Goal: Task Accomplishment & Management: Complete application form

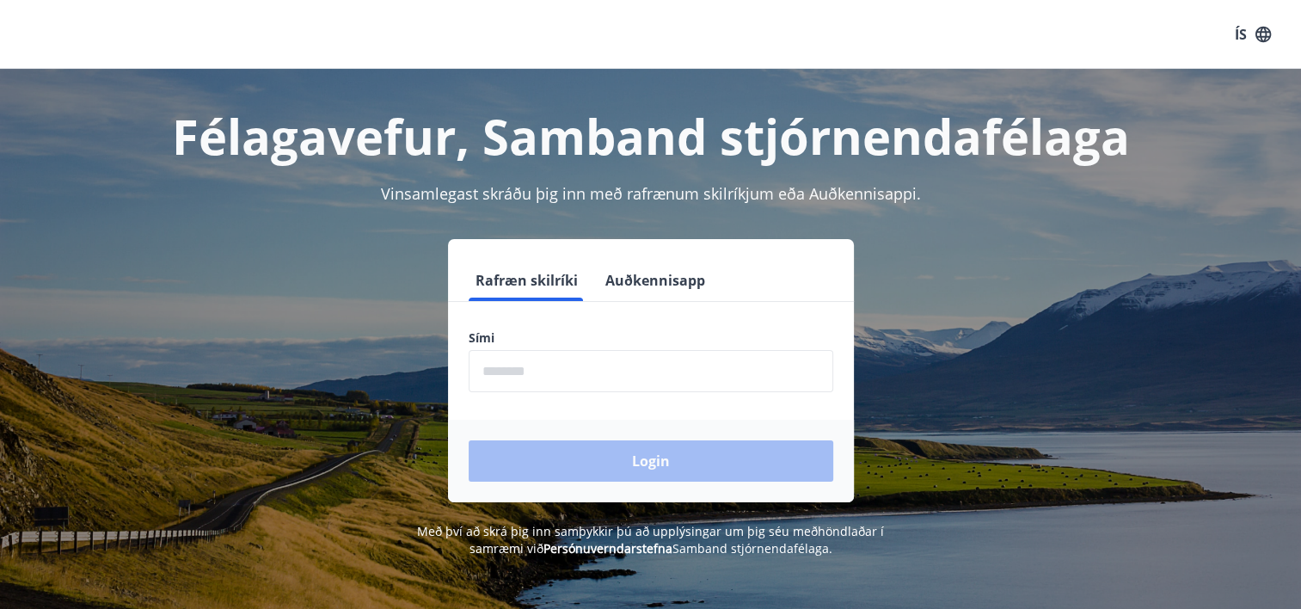
click at [619, 369] on input "phone" at bounding box center [651, 371] width 365 height 42
type input "********"
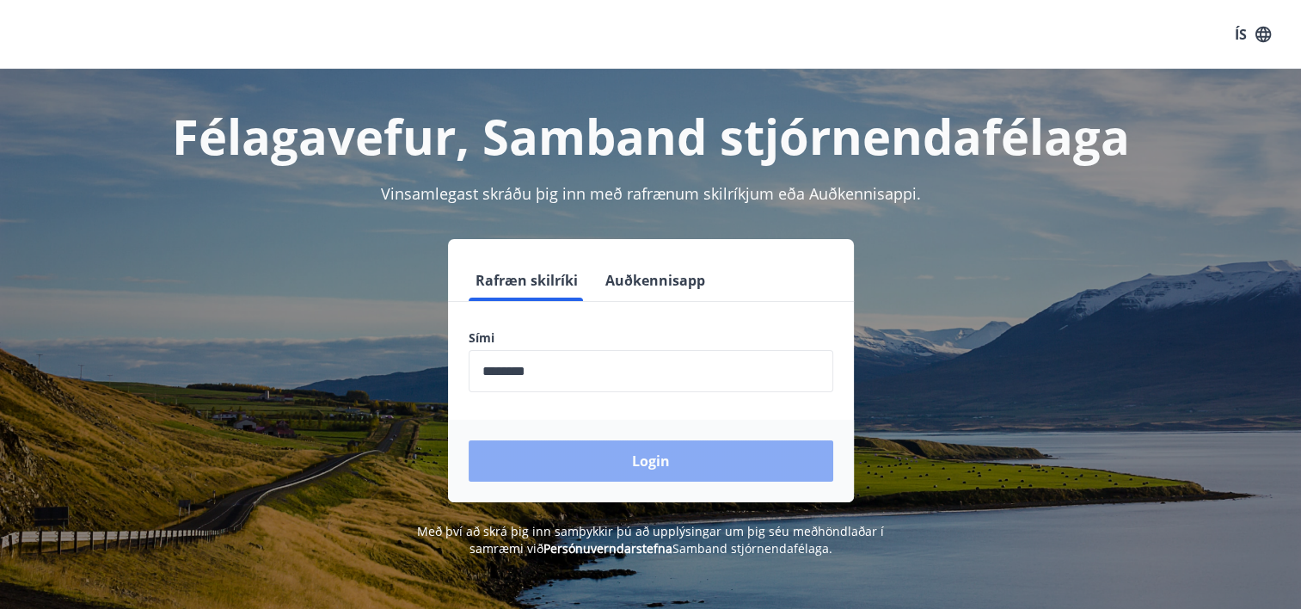
click at [643, 464] on button "Login" at bounding box center [651, 460] width 365 height 41
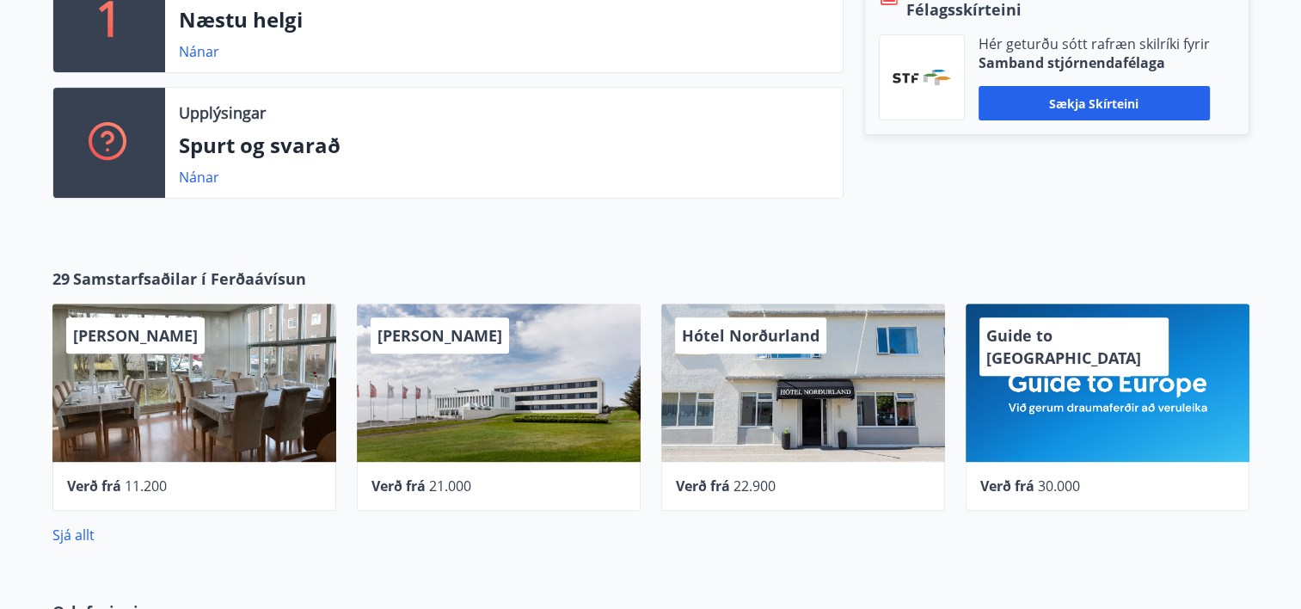
scroll to position [400, 0]
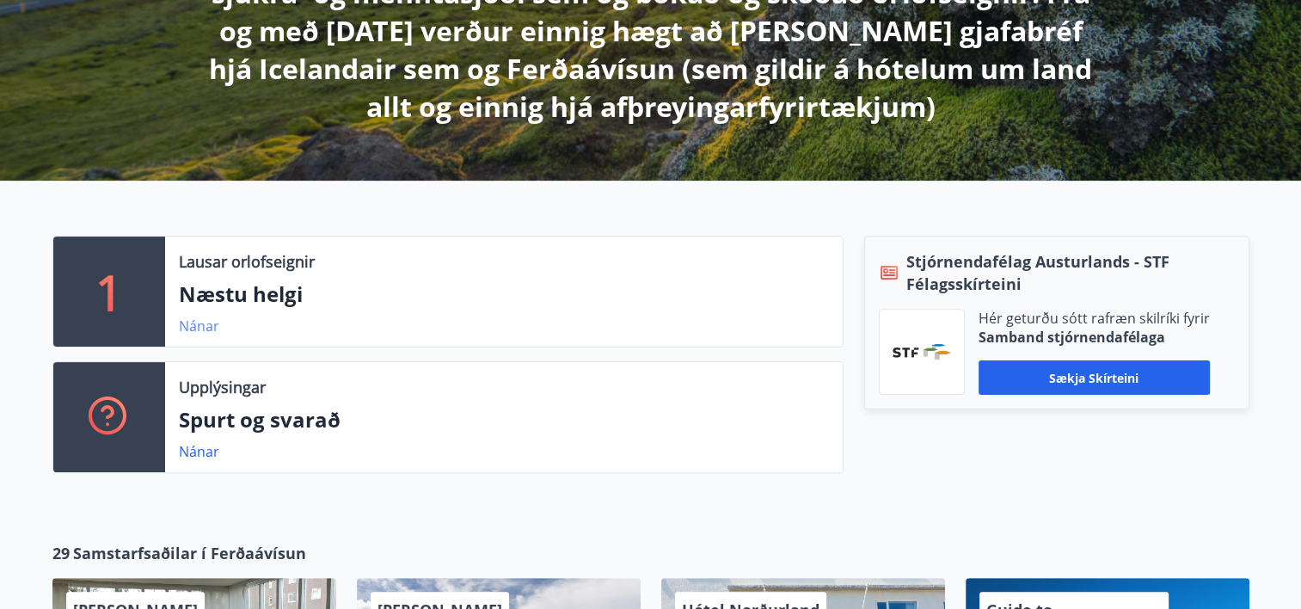
click at [195, 327] on link "Nánar" at bounding box center [199, 325] width 40 height 19
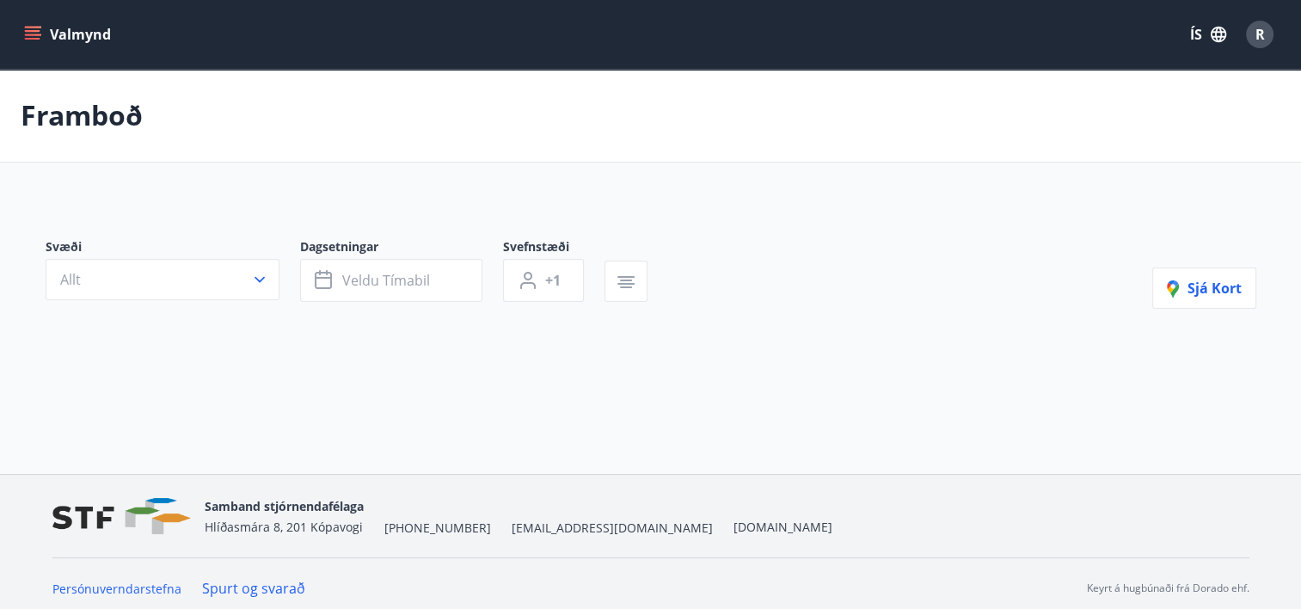
type input "*"
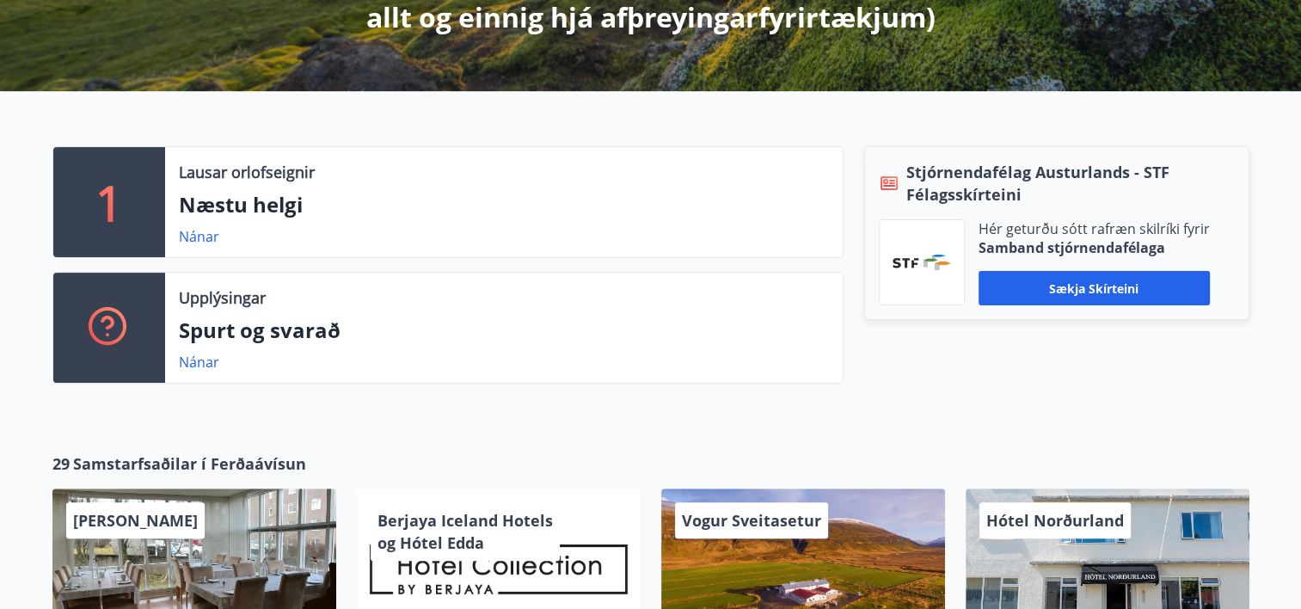
scroll to position [602, 0]
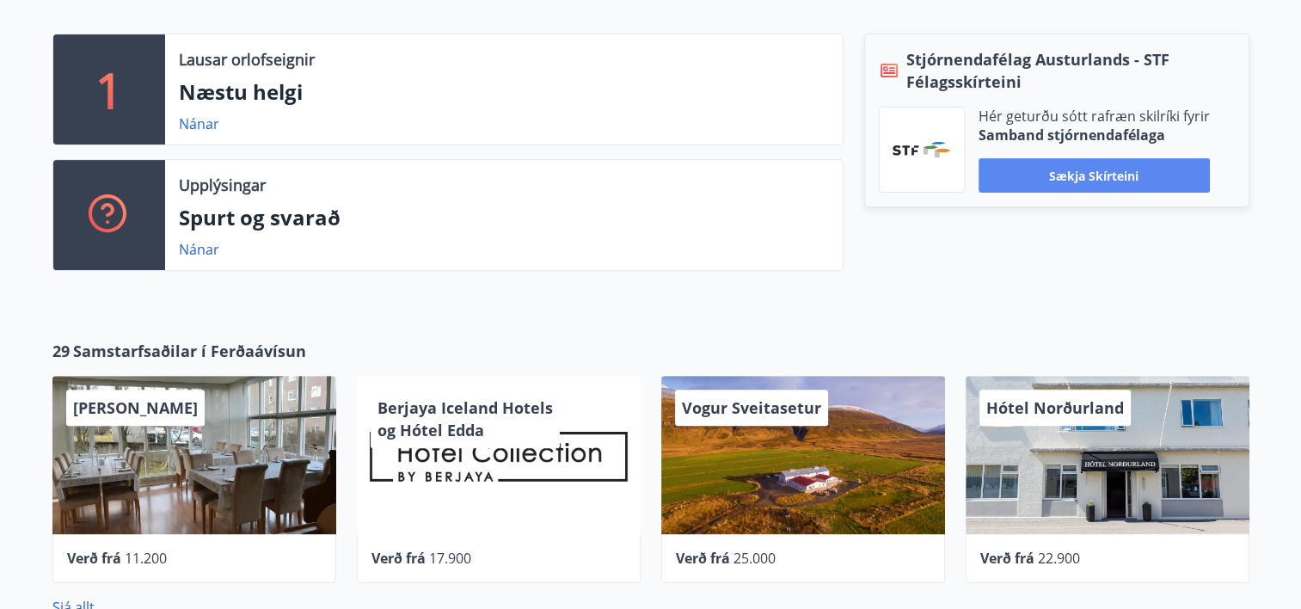
click at [1081, 172] on button "Sækja skírteini" at bounding box center [1094, 175] width 231 height 34
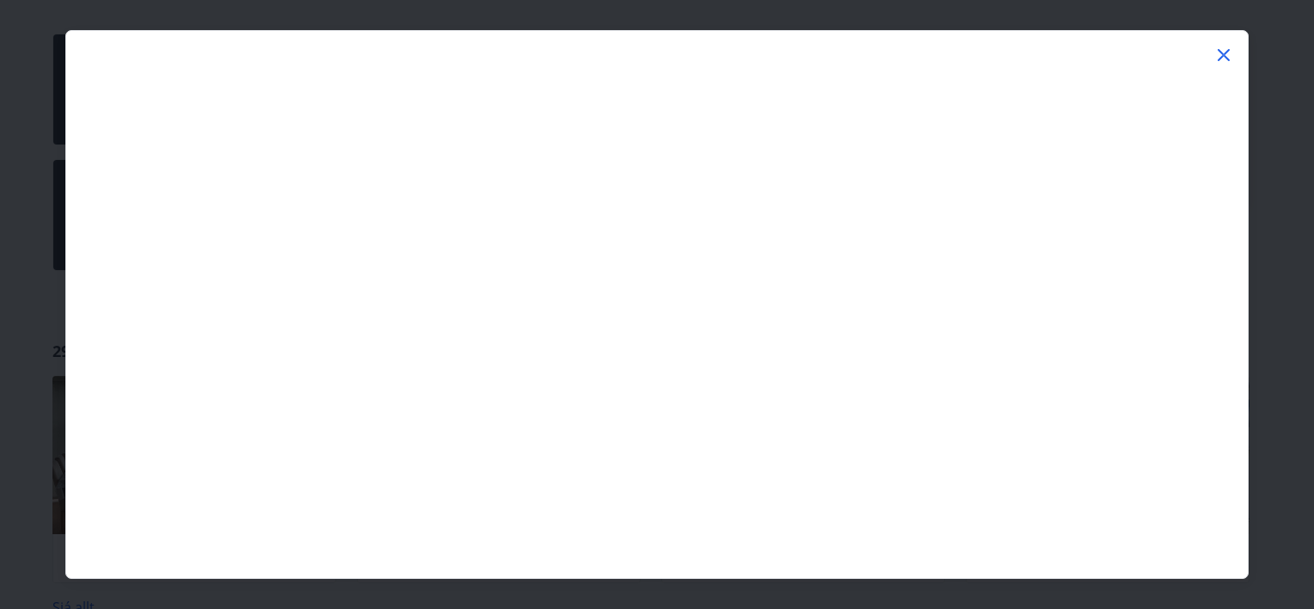
click at [1227, 54] on icon at bounding box center [1223, 55] width 21 height 21
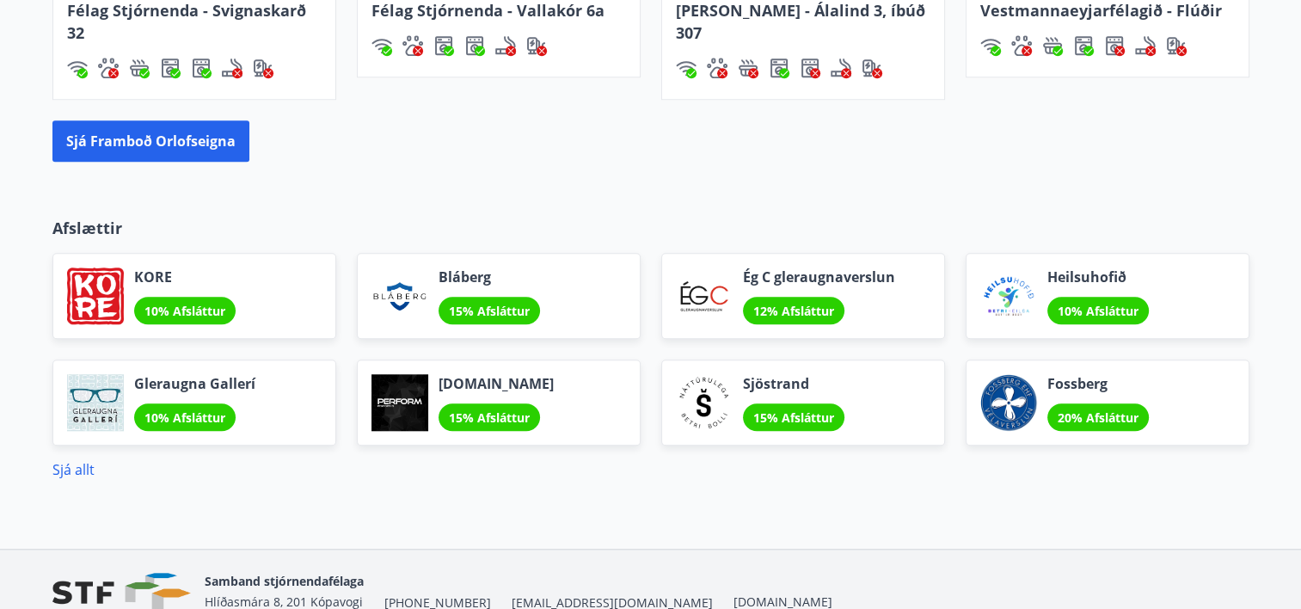
scroll to position [1432, 0]
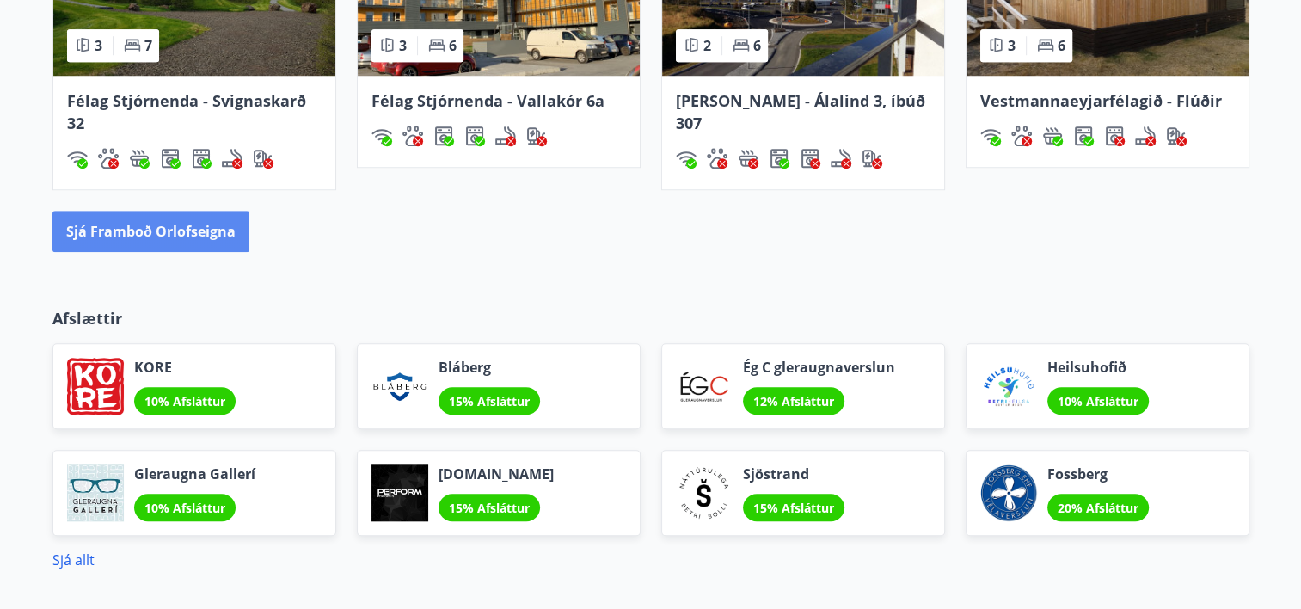
click at [124, 228] on button "Sjá framboð orlofseigna" at bounding box center [150, 231] width 197 height 41
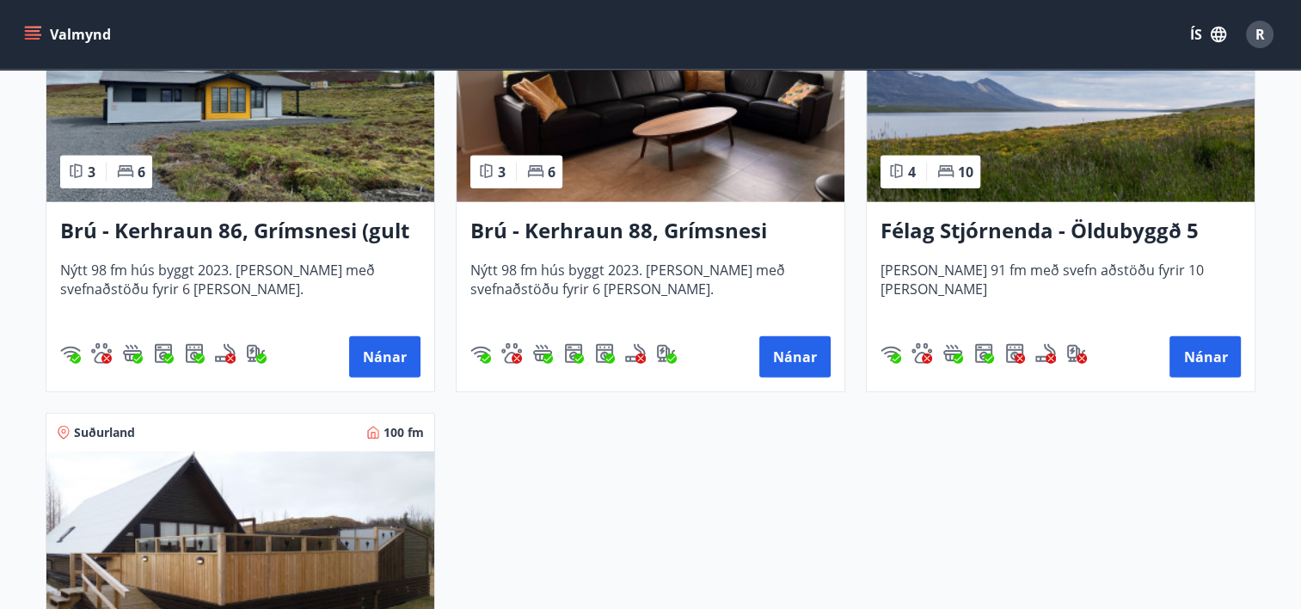
scroll to position [4042, 0]
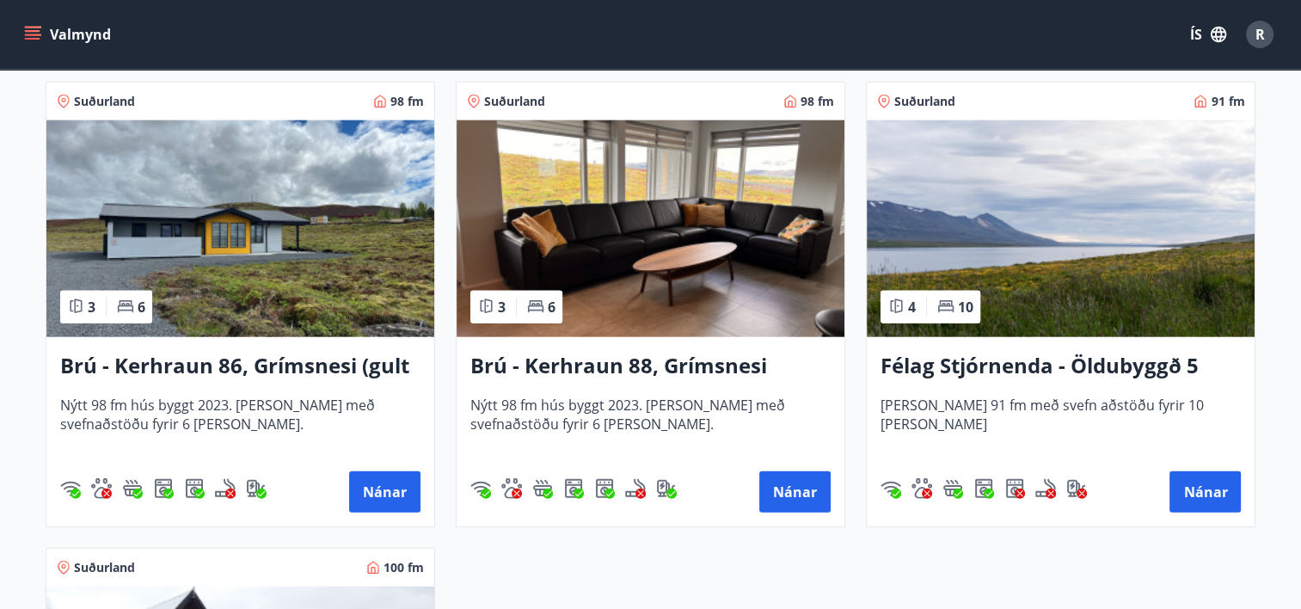
click at [52, 35] on button "Valmynd" at bounding box center [69, 34] width 97 height 31
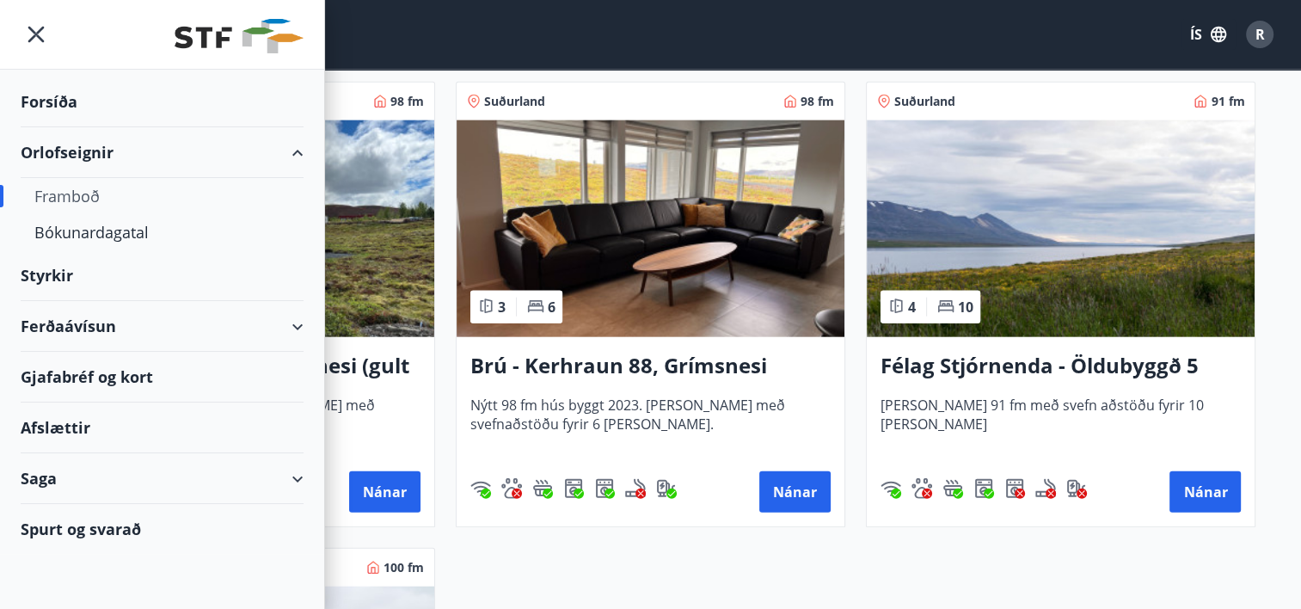
click at [57, 127] on div "Styrkir" at bounding box center [162, 102] width 283 height 51
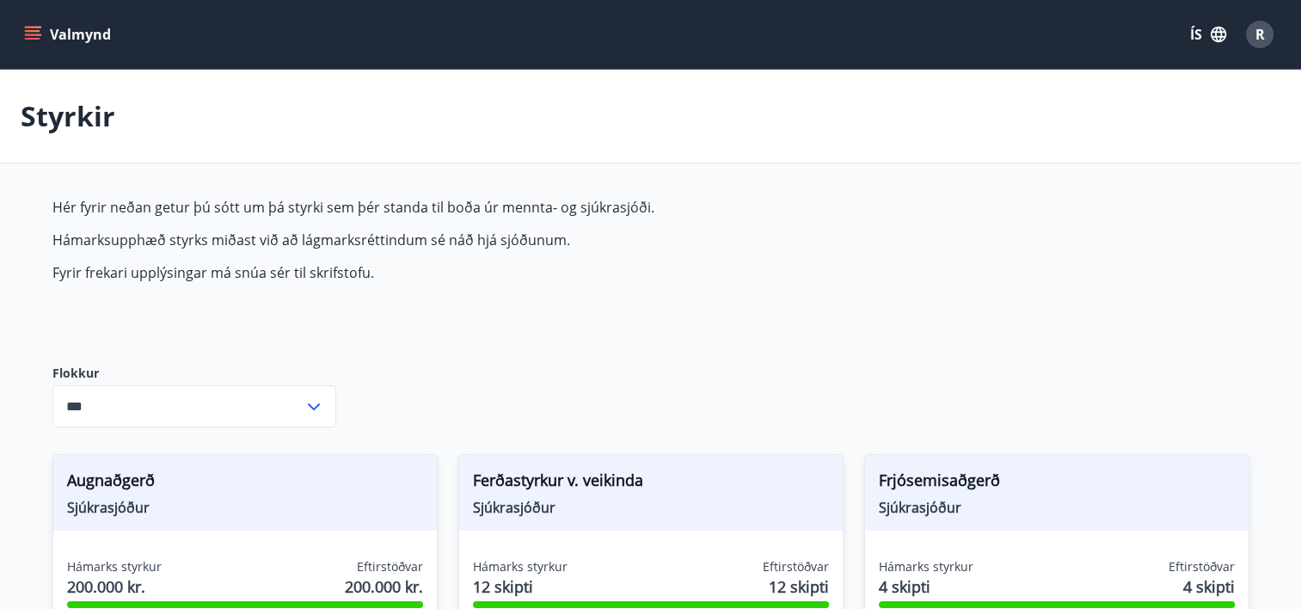
type input "***"
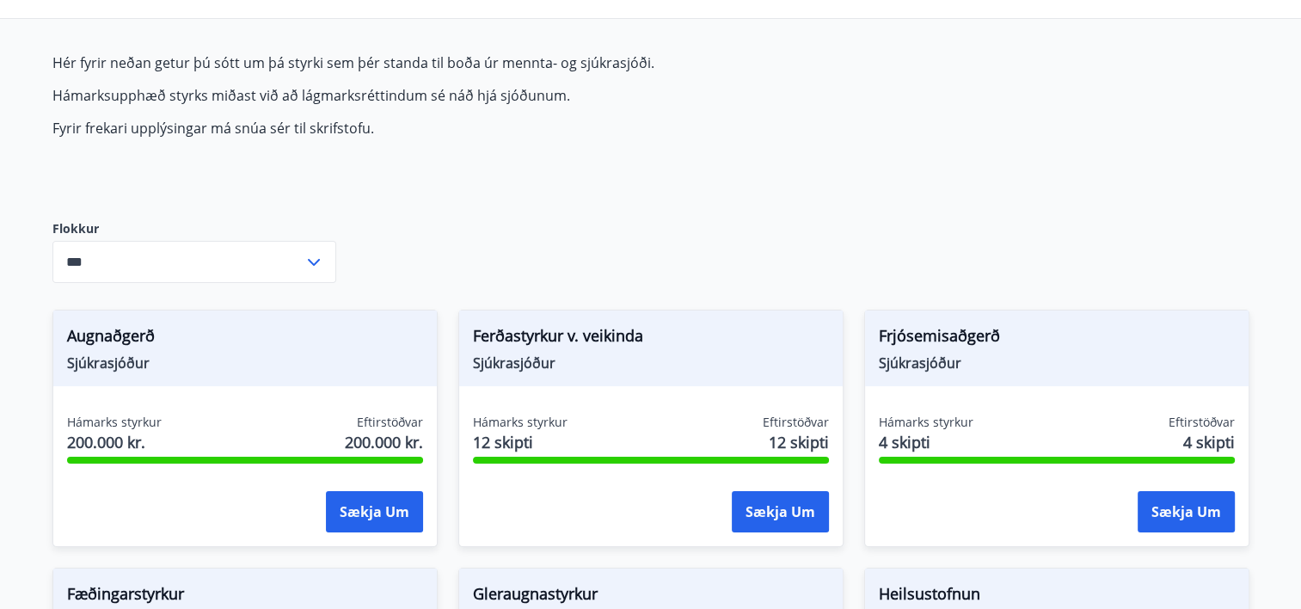
scroll to position [172, 0]
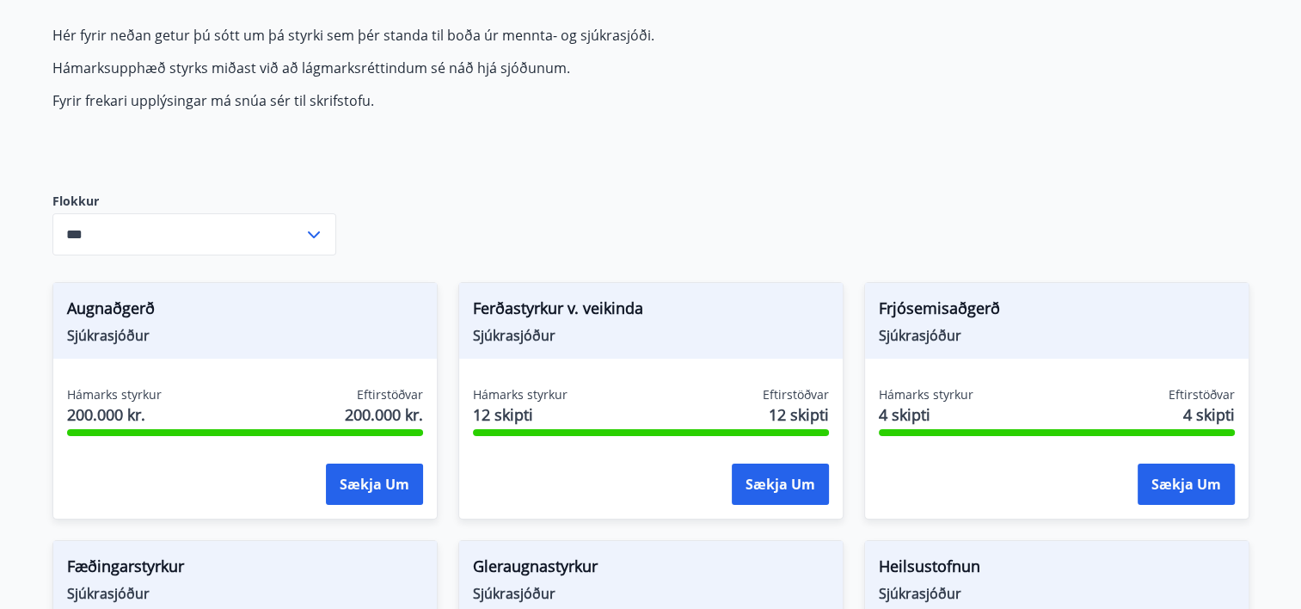
click at [311, 231] on icon at bounding box center [314, 234] width 21 height 21
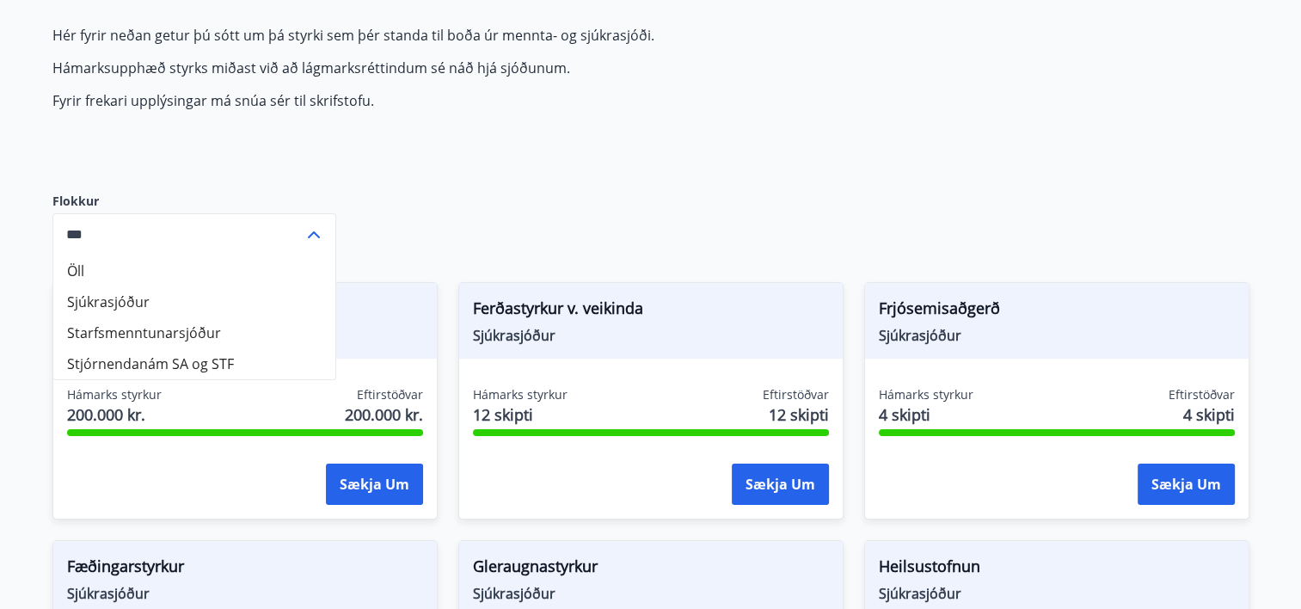
click at [35, 308] on div "Augnaðgerð Sjúkrasjóður Hámarks styrkur 200.000 kr. Eftirstöðvar 200.000 kr. Sæ…" at bounding box center [235, 390] width 406 height 258
click at [32, 306] on div "Augnaðgerð Sjúkrasjóður Hámarks styrkur 200.000 kr. Eftirstöðvar 200.000 kr. Sæ…" at bounding box center [235, 390] width 406 height 258
click at [315, 230] on icon at bounding box center [314, 234] width 21 height 21
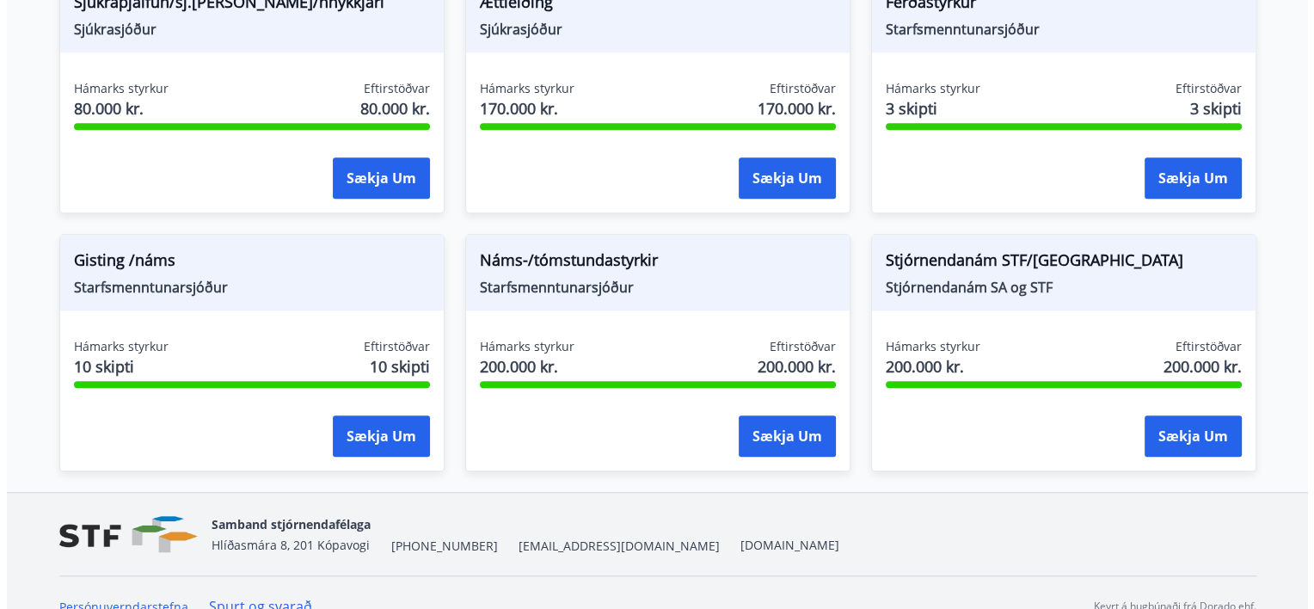
scroll to position [1534, 0]
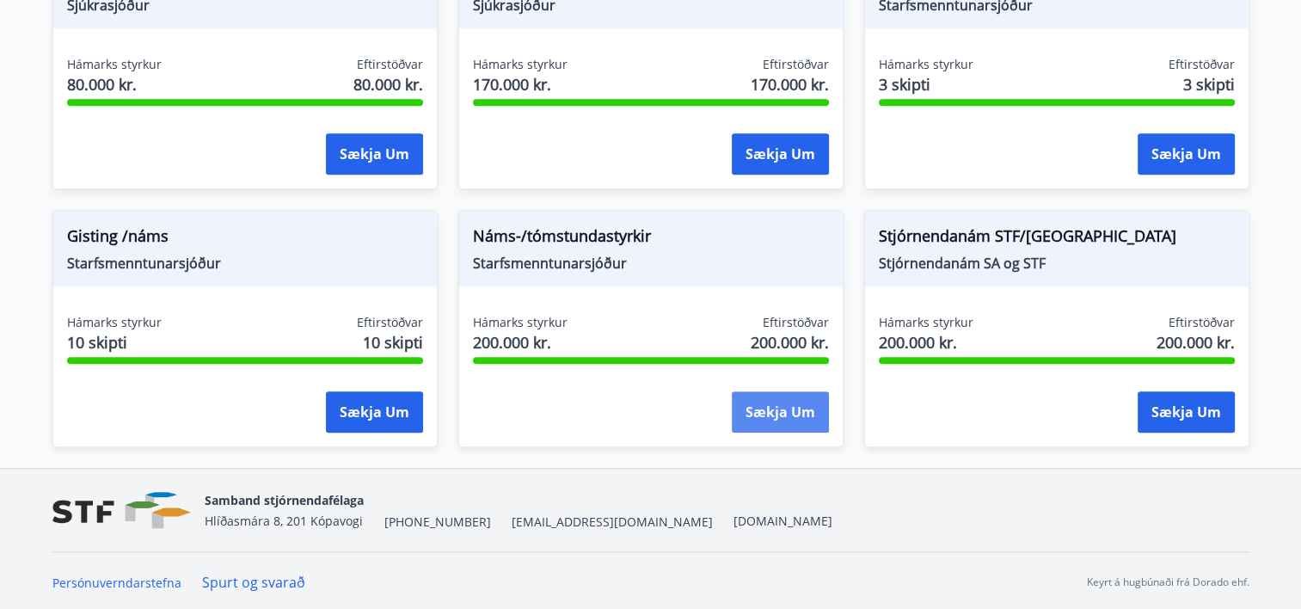
click at [776, 420] on button "Sækja um" at bounding box center [780, 411] width 97 height 41
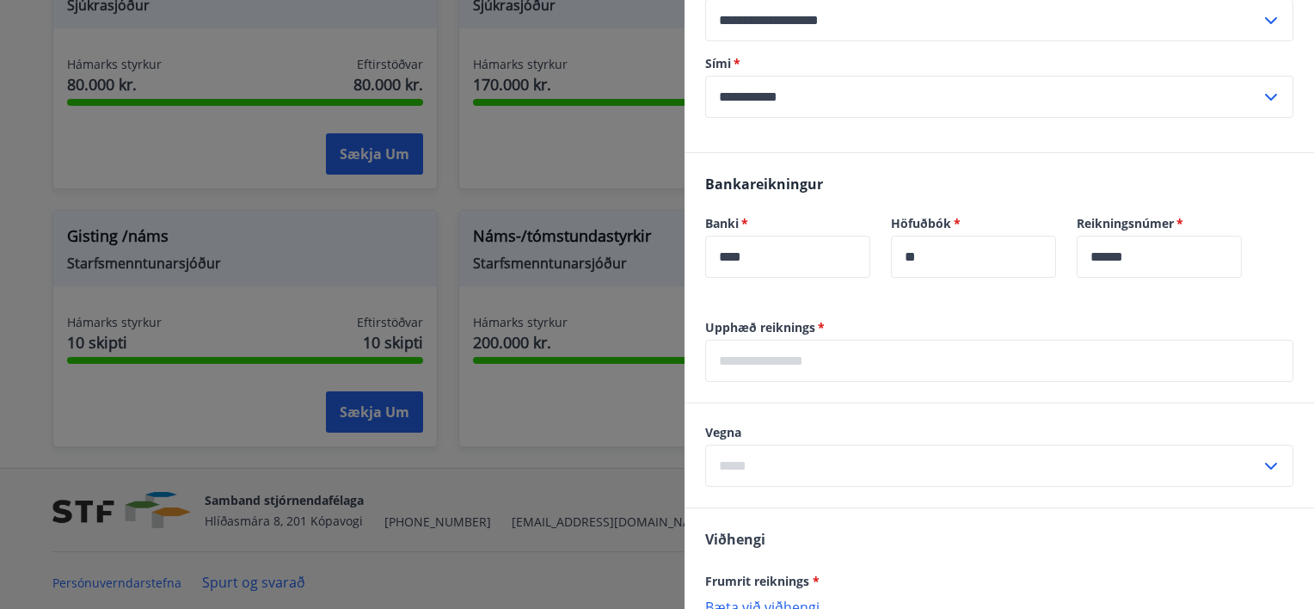
scroll to position [688, 0]
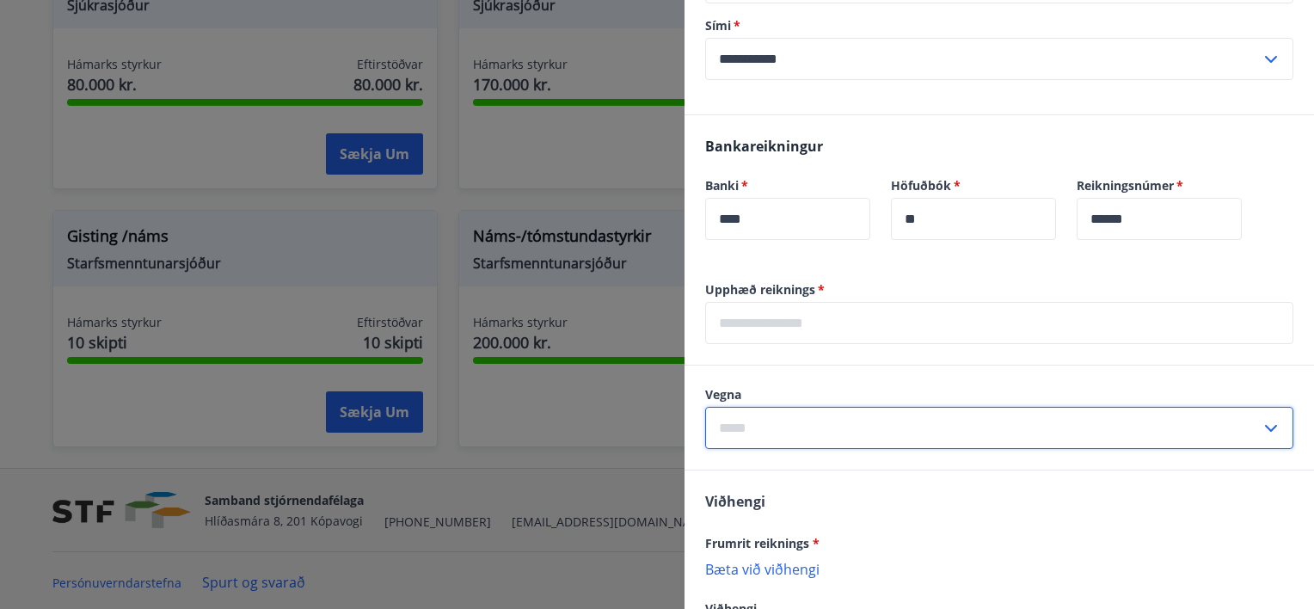
click at [853, 428] on input "text" at bounding box center [983, 428] width 556 height 42
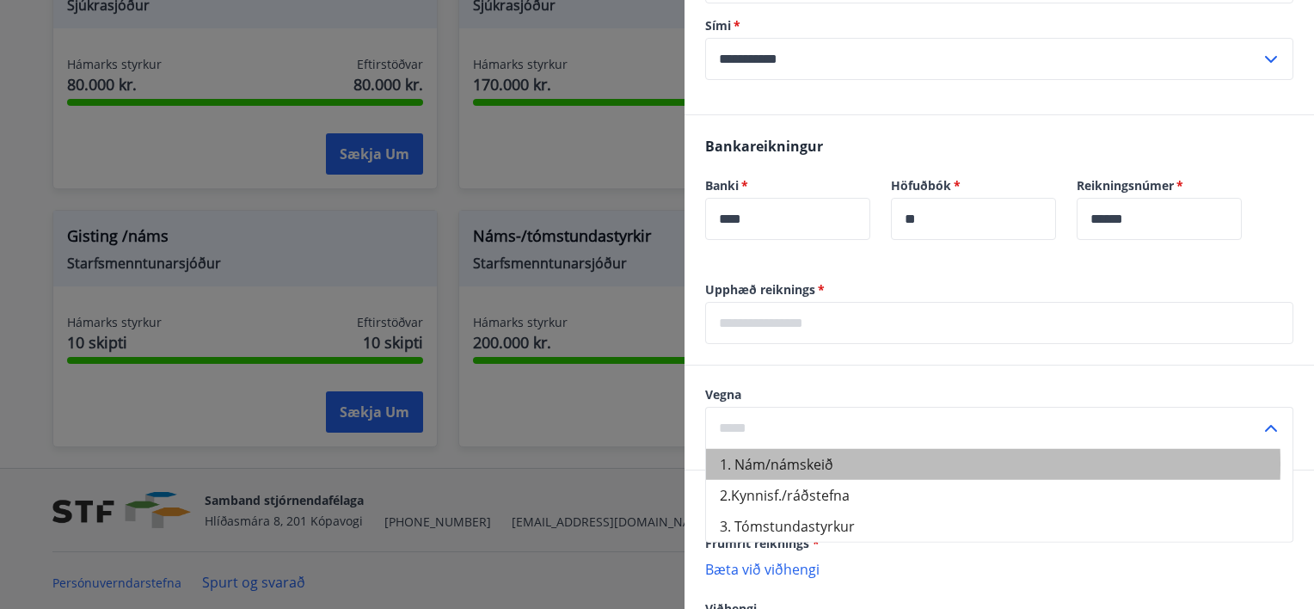
click at [833, 464] on li "1. Nám/námskeið" at bounding box center [999, 464] width 587 height 31
type input "**********"
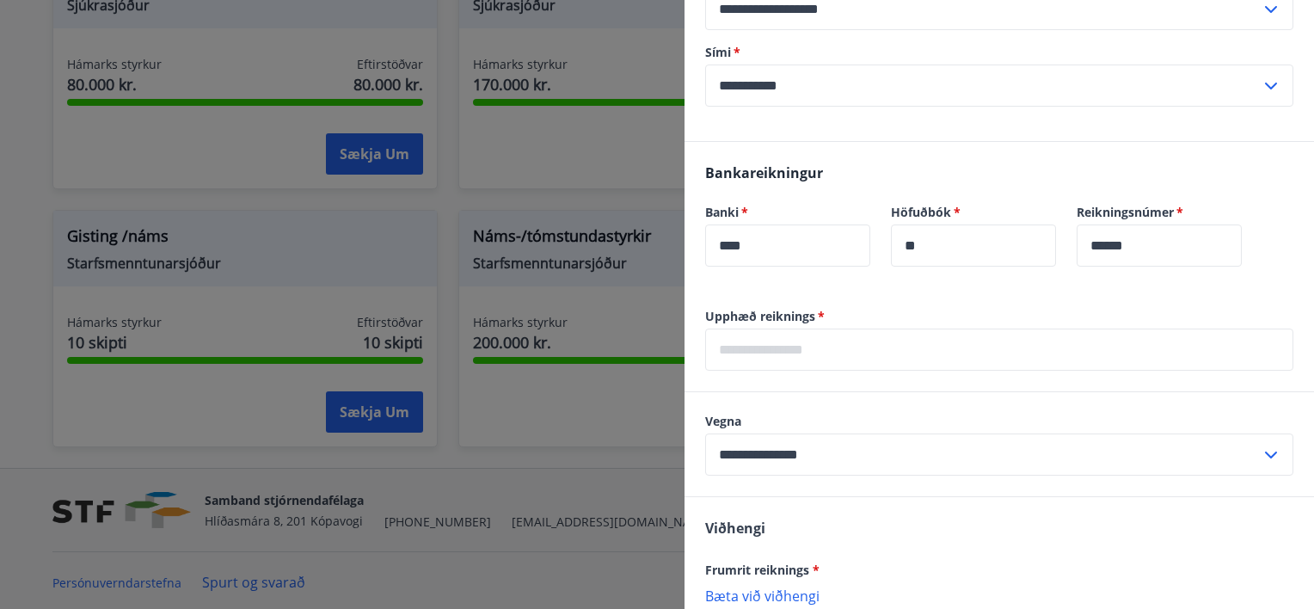
scroll to position [587, 0]
